Goal: Task Accomplishment & Management: Complete application form

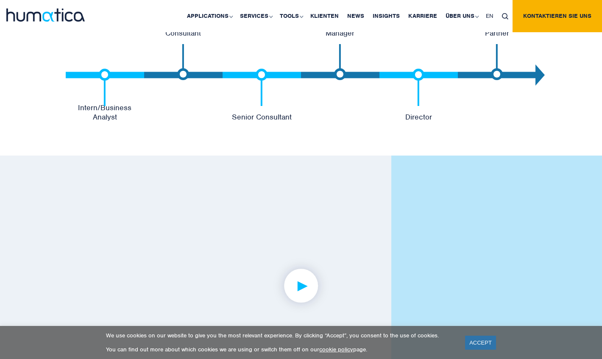
scroll to position [2266, 0]
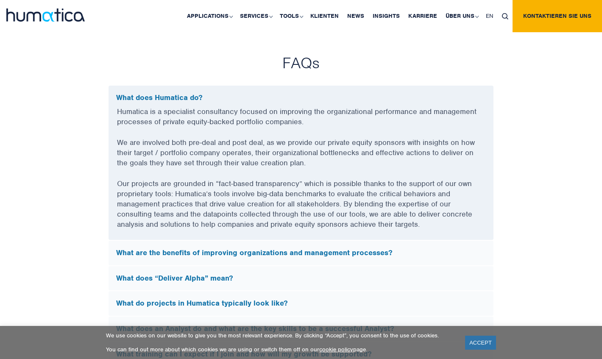
click at [267, 123] on p "Humatica is a specialist consultancy focused on improving the organizational pe…" at bounding box center [301, 121] width 368 height 31
click at [268, 114] on p "Humatica is a specialist consultancy focused on improving the organizational pe…" at bounding box center [301, 121] width 368 height 31
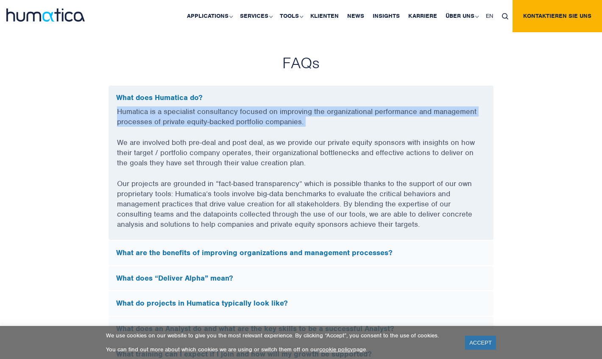
click at [253, 146] on p "We are involved both pre-deal and post deal, as we provide our private equity s…" at bounding box center [301, 157] width 368 height 41
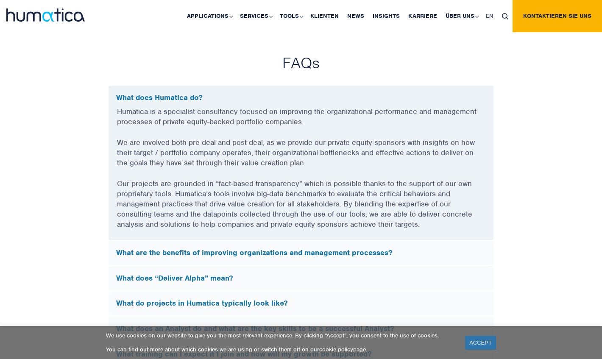
click at [253, 146] on p "We are involved both pre-deal and post deal, as we provide our private equity s…" at bounding box center [301, 157] width 368 height 41
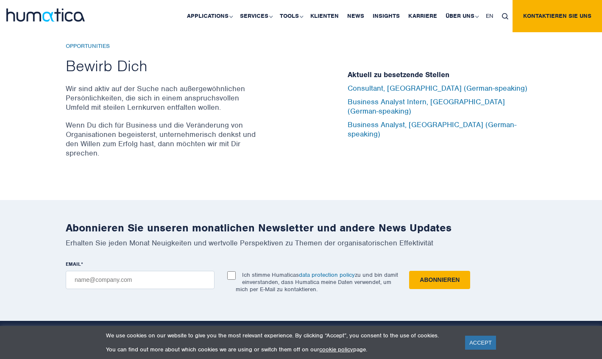
scroll to position [2835, 0]
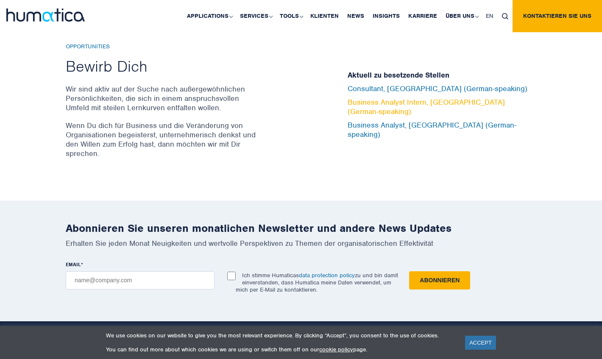
click at [397, 108] on link "Business Analyst Intern, [GEOGRAPHIC_DATA] (German-speaking)" at bounding box center [425, 106] width 157 height 19
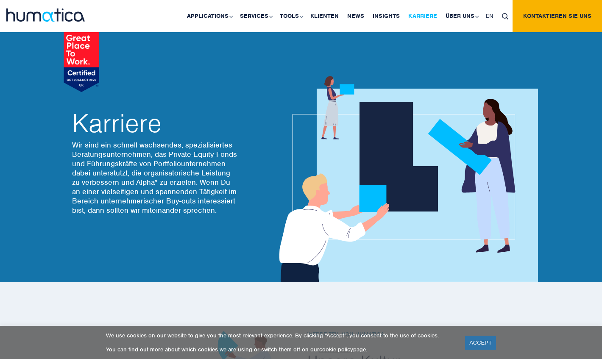
scroll to position [0, 0]
click at [338, 169] on img at bounding box center [404, 179] width 267 height 206
